Goal: Information Seeking & Learning: Find specific fact

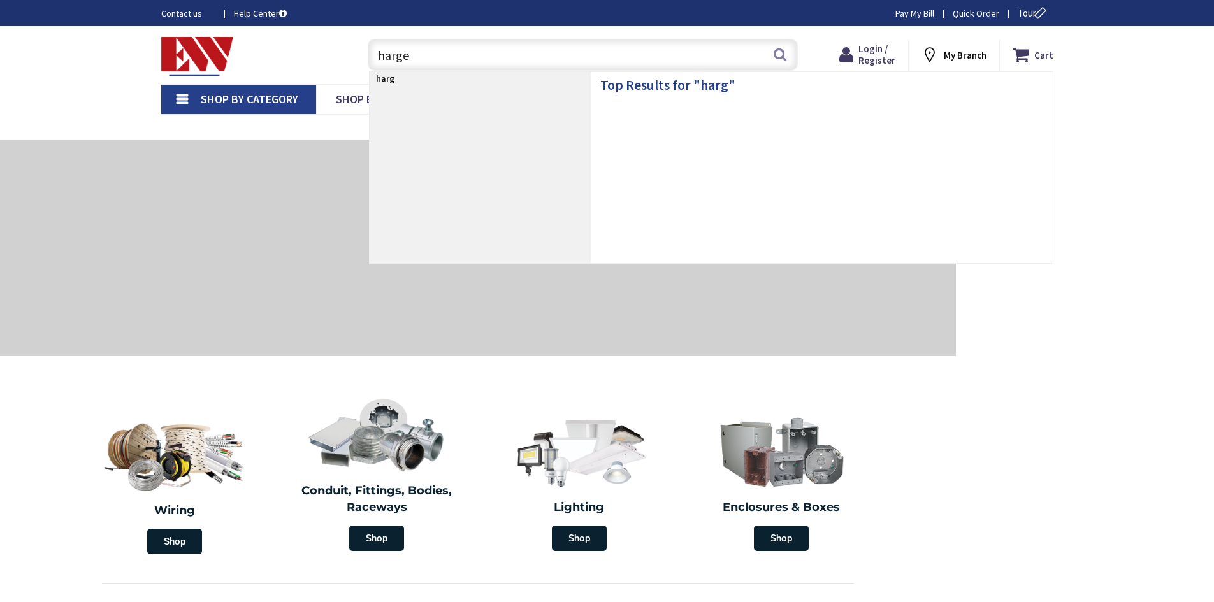
type input "harger"
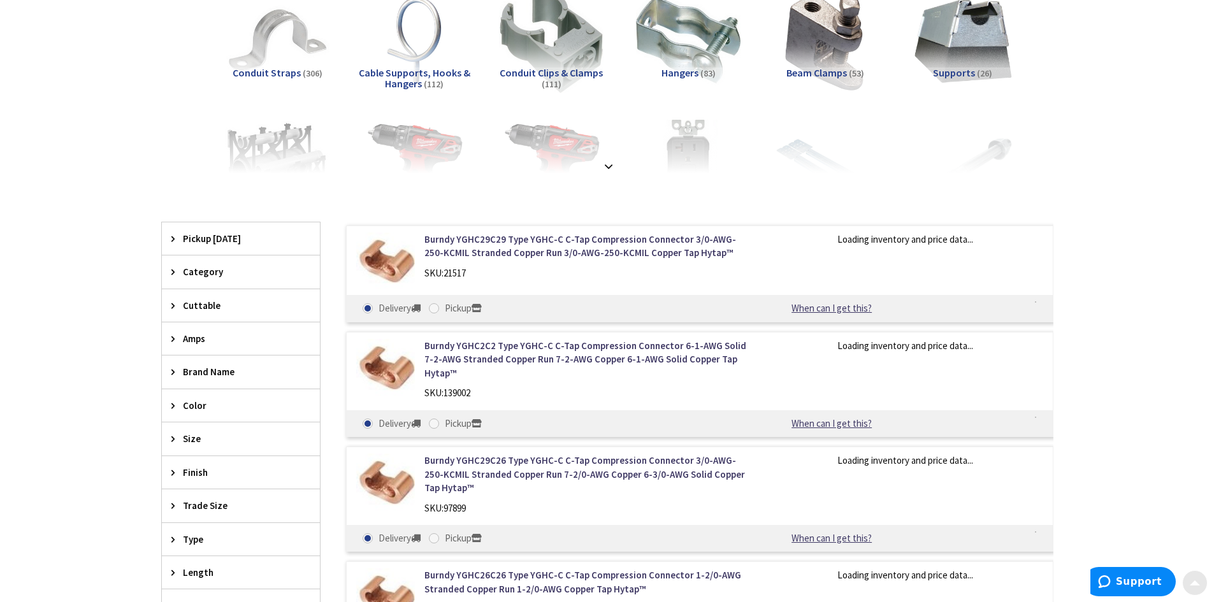
scroll to position [255, 0]
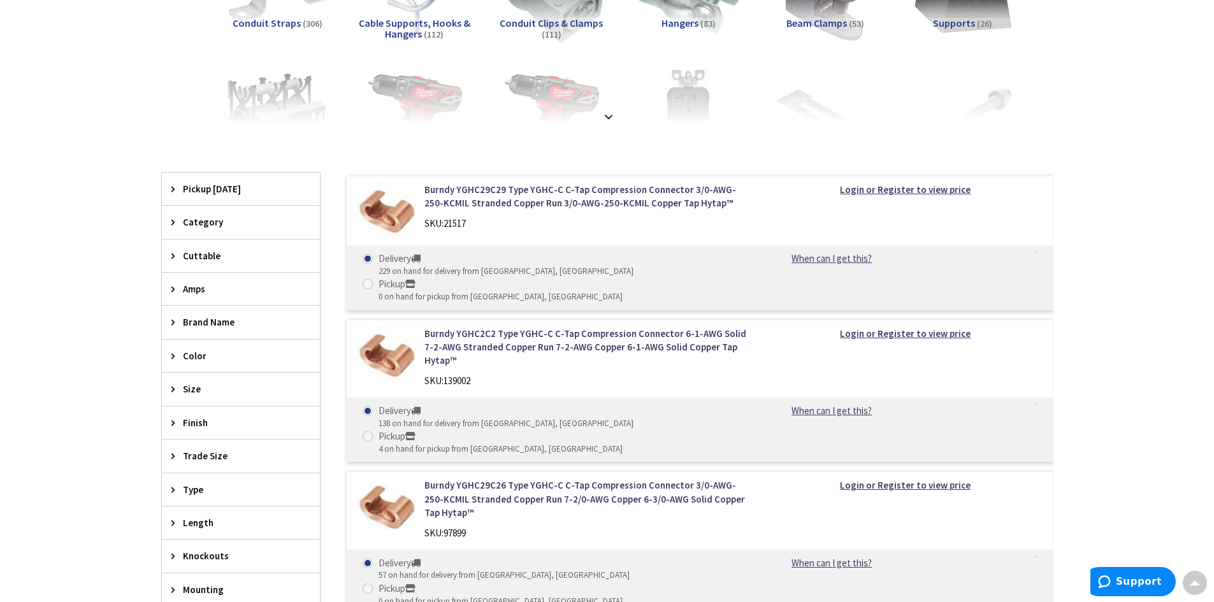
click at [166, 319] on div "Brand Name" at bounding box center [241, 322] width 158 height 33
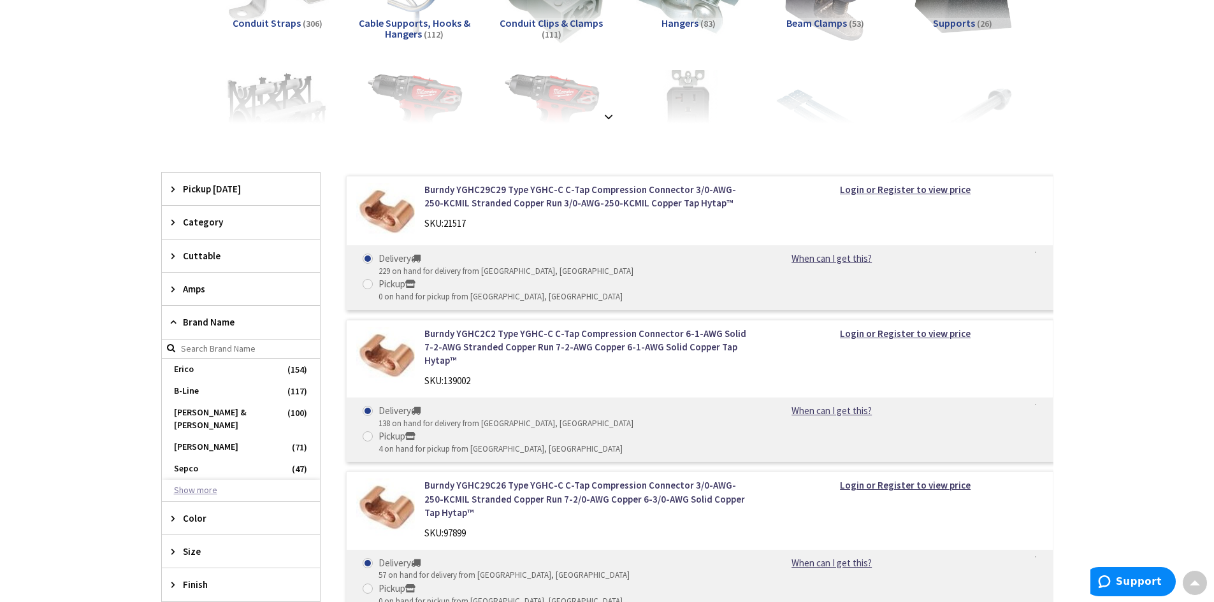
click at [185, 480] on button "Show more" at bounding box center [241, 491] width 158 height 22
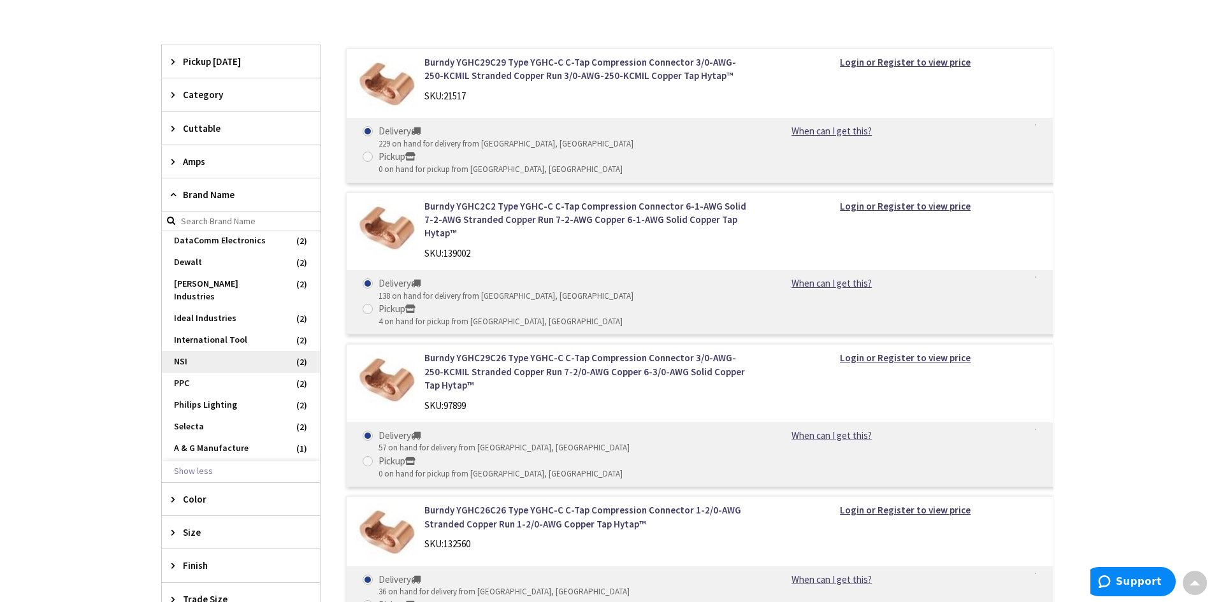
scroll to position [892, 0]
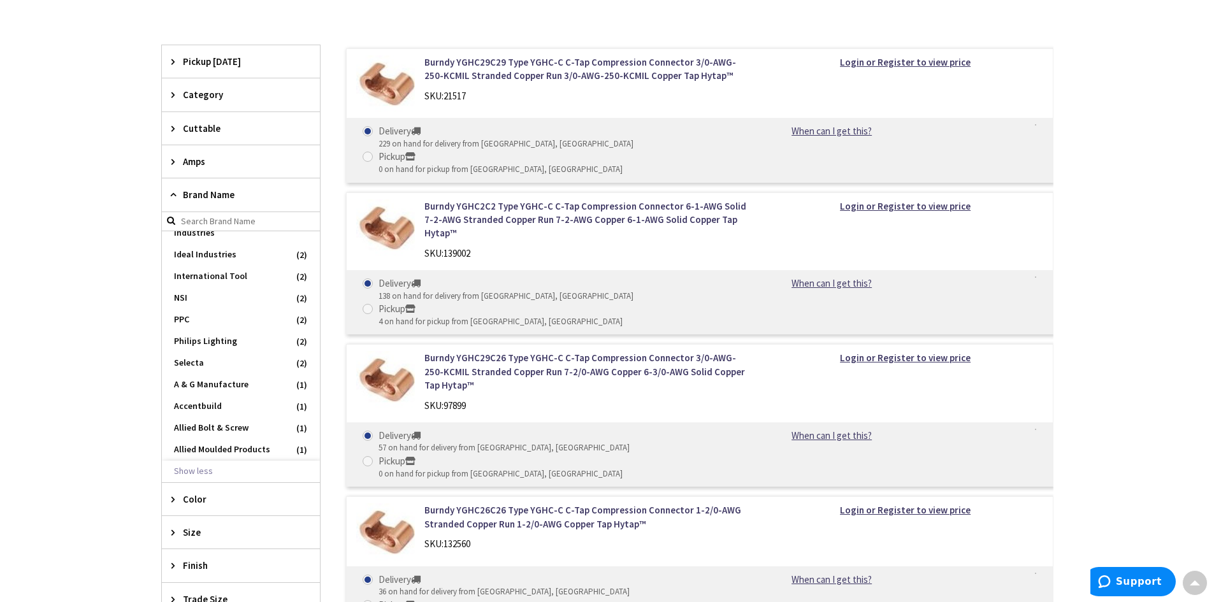
click at [219, 225] on input "search" at bounding box center [241, 221] width 158 height 19
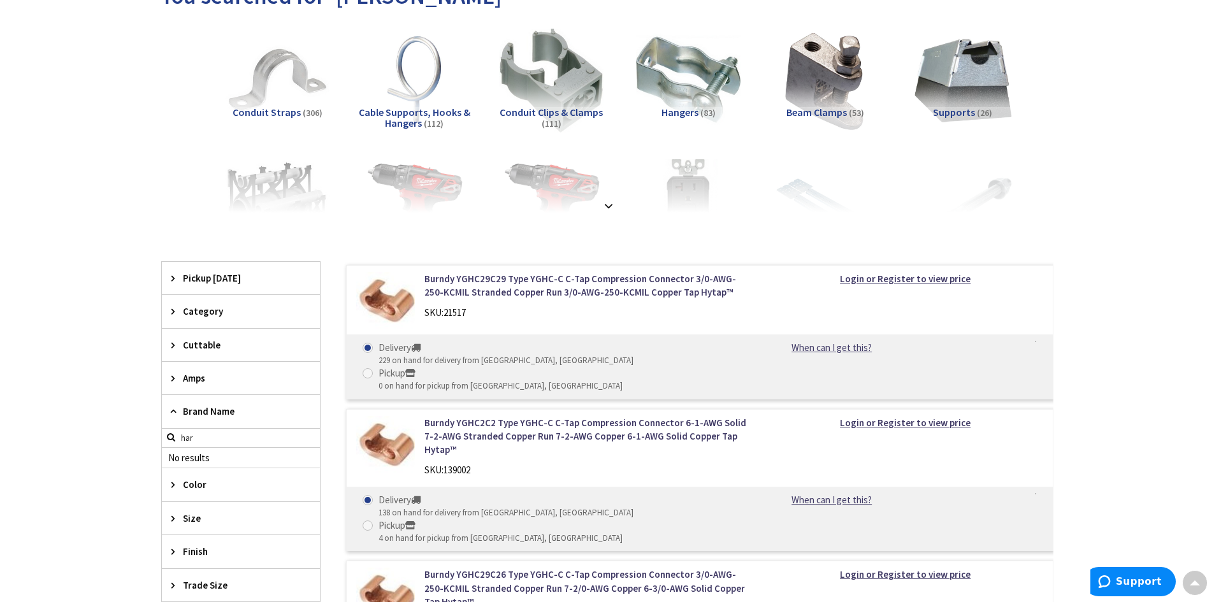
scroll to position [0, 0]
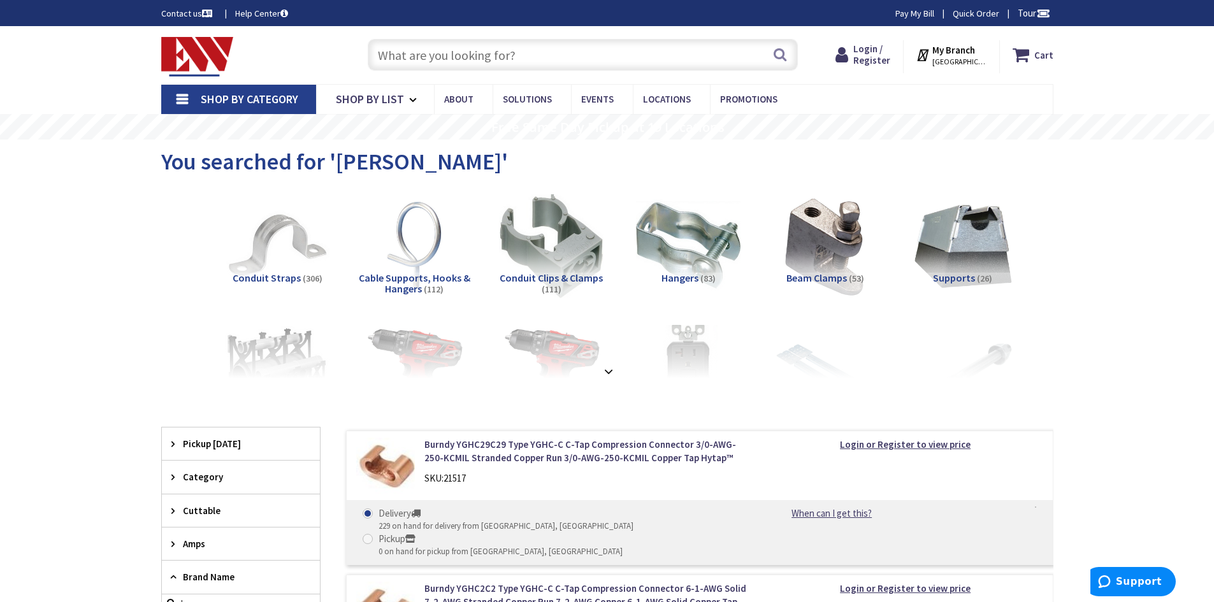
type input "har"
click at [566, 69] on input "text" at bounding box center [583, 55] width 430 height 32
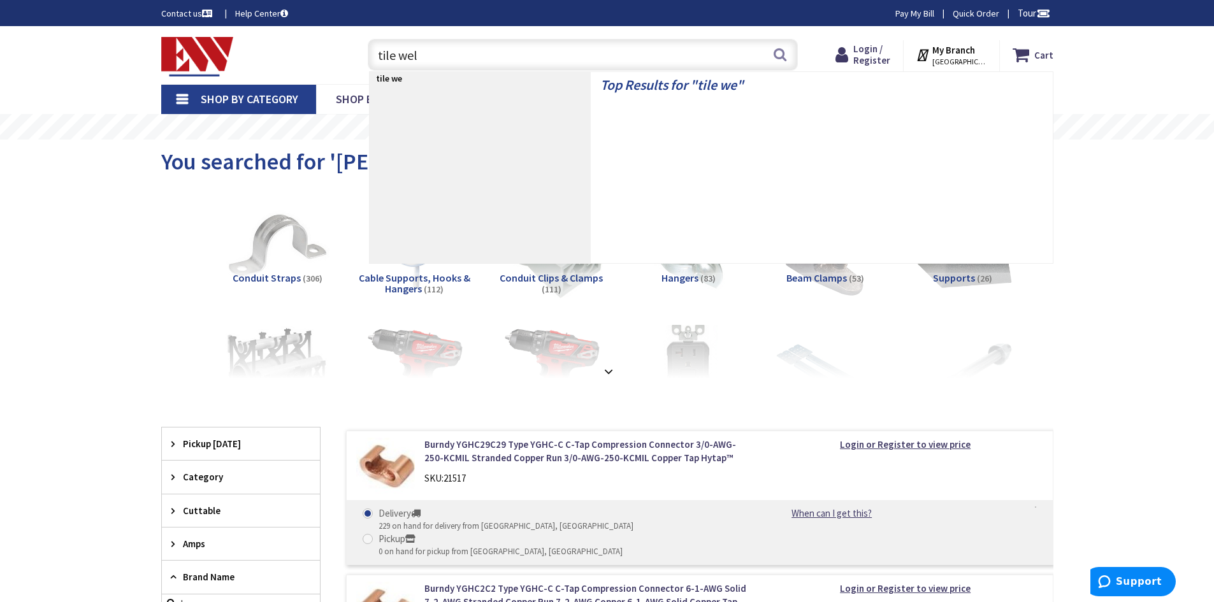
type input "tile well"
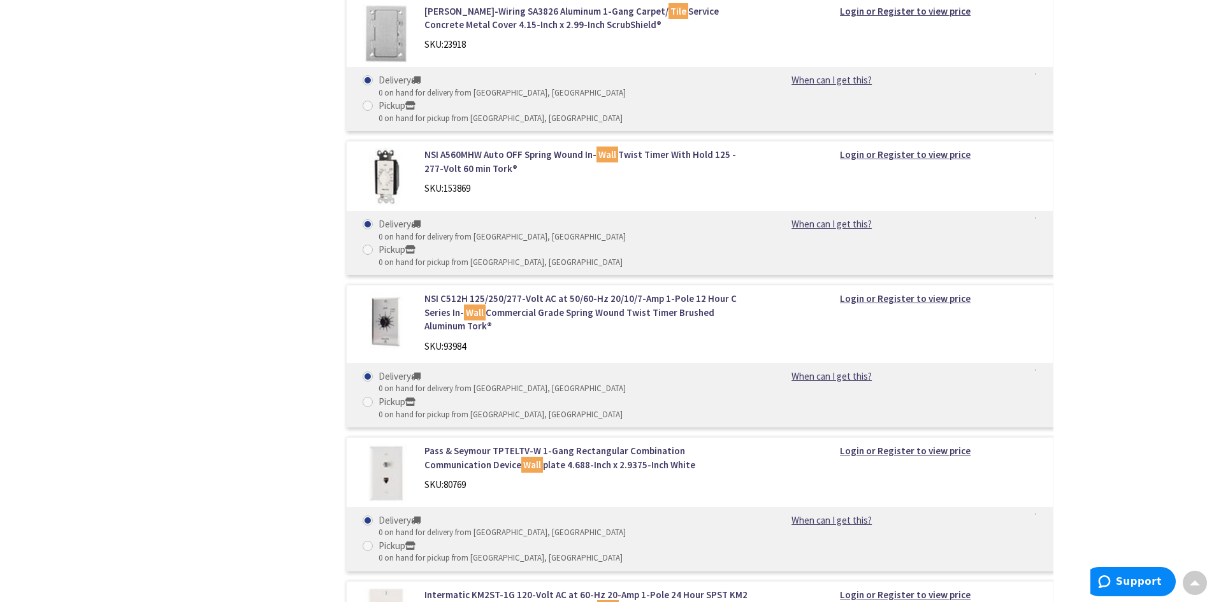
scroll to position [4795, 0]
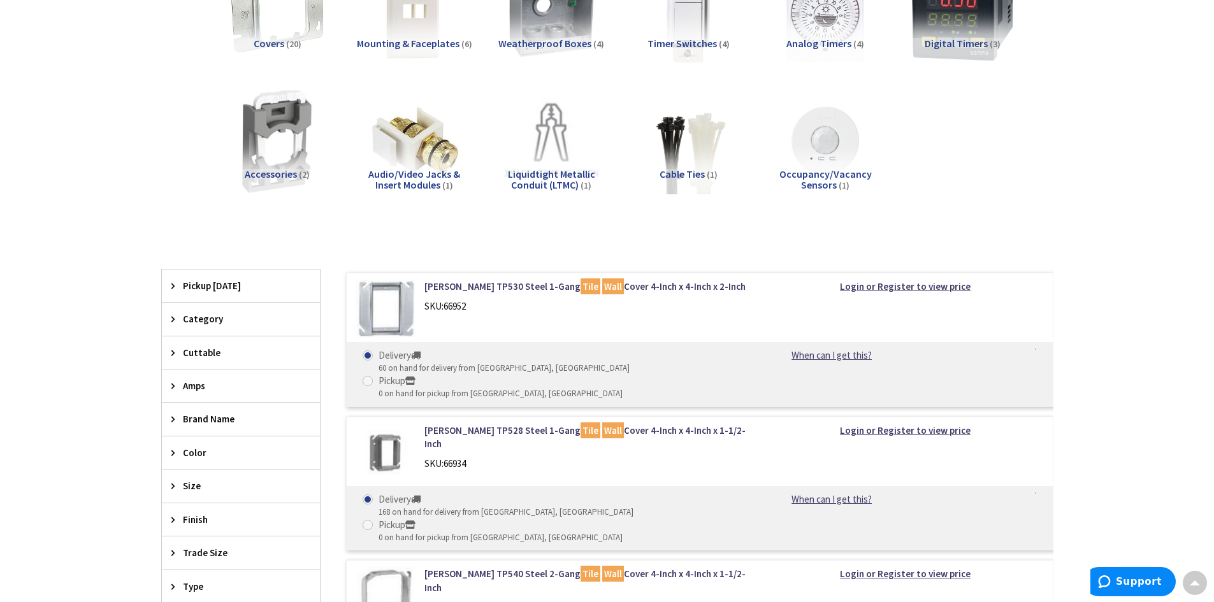
scroll to position [0, 0]
